Goal: Check status: Check status

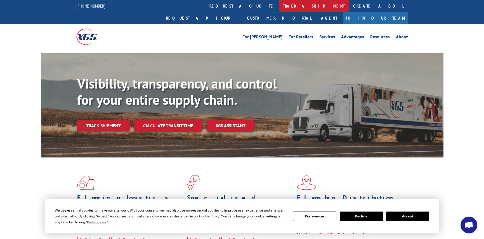
click at [279, 4] on link "track a shipment" at bounding box center [314, 6] width 70 height 12
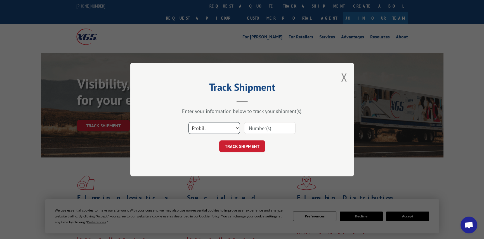
click at [213, 125] on select "Select category... Probill BOL PO" at bounding box center [214, 128] width 51 height 12
click at [256, 127] on input at bounding box center [269, 128] width 51 height 12
paste input "17402139"
type input "17402139"
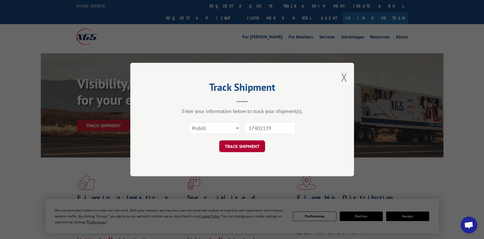
click at [247, 146] on button "TRACK SHIPMENT" at bounding box center [242, 146] width 46 height 12
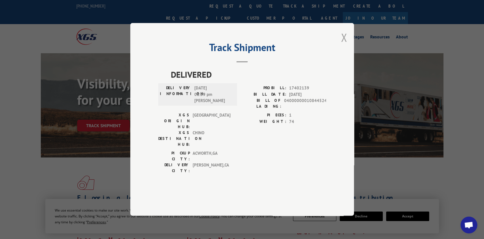
click at [344, 45] on button "Close modal" at bounding box center [344, 37] width 6 height 15
